Goal: Information Seeking & Learning: Learn about a topic

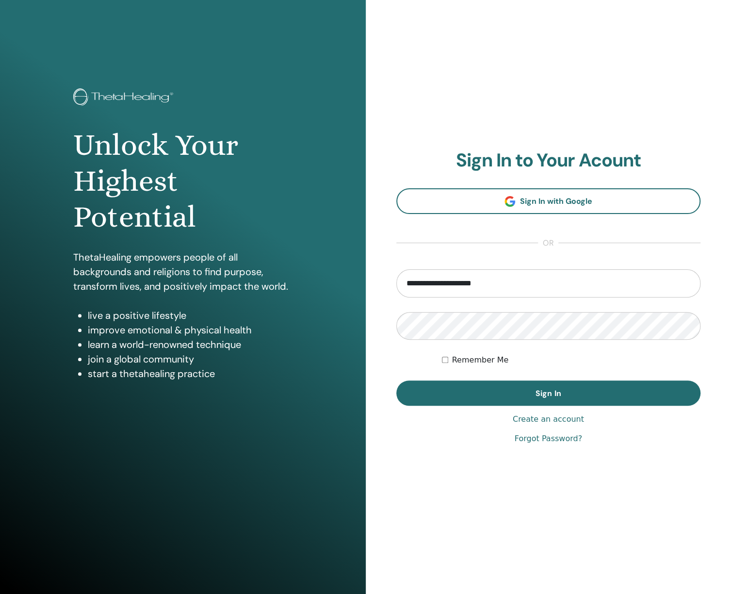
click at [491, 285] on input "**********" at bounding box center [549, 283] width 305 height 28
type input "**********"
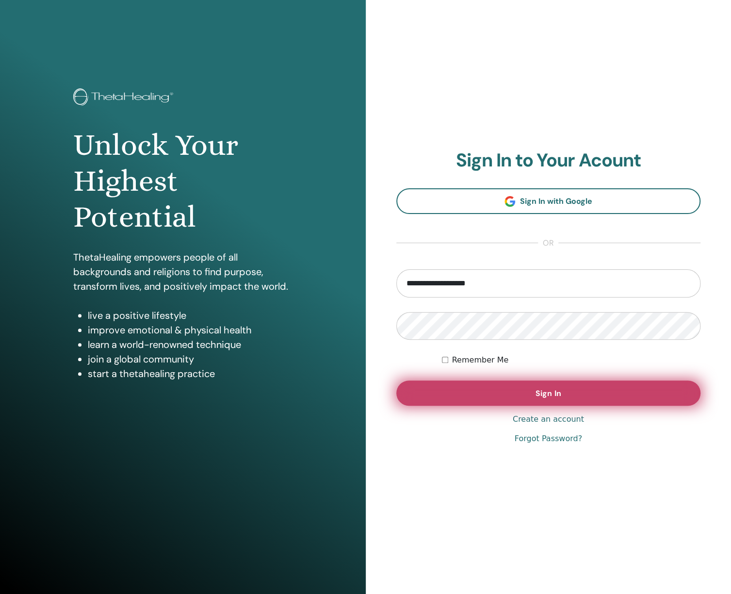
click at [482, 397] on button "Sign In" at bounding box center [549, 393] width 305 height 25
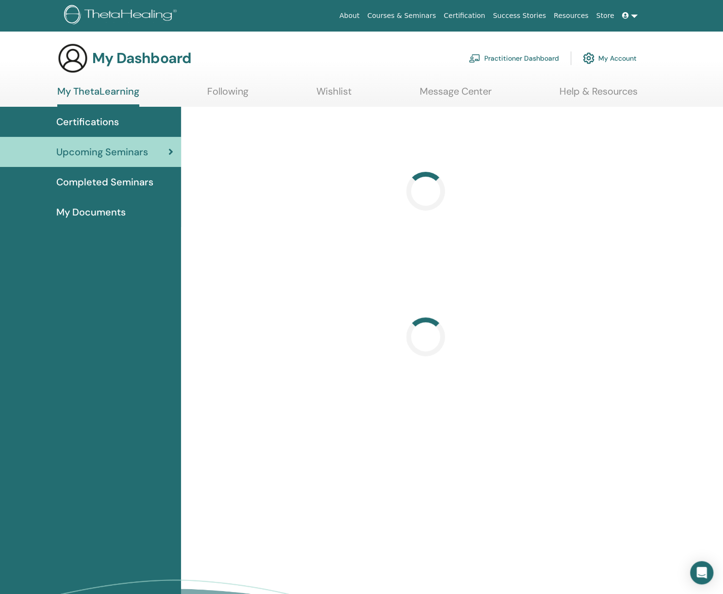
click at [128, 121] on div "Certifications" at bounding box center [91, 122] width 166 height 15
